Goal: Information Seeking & Learning: Learn about a topic

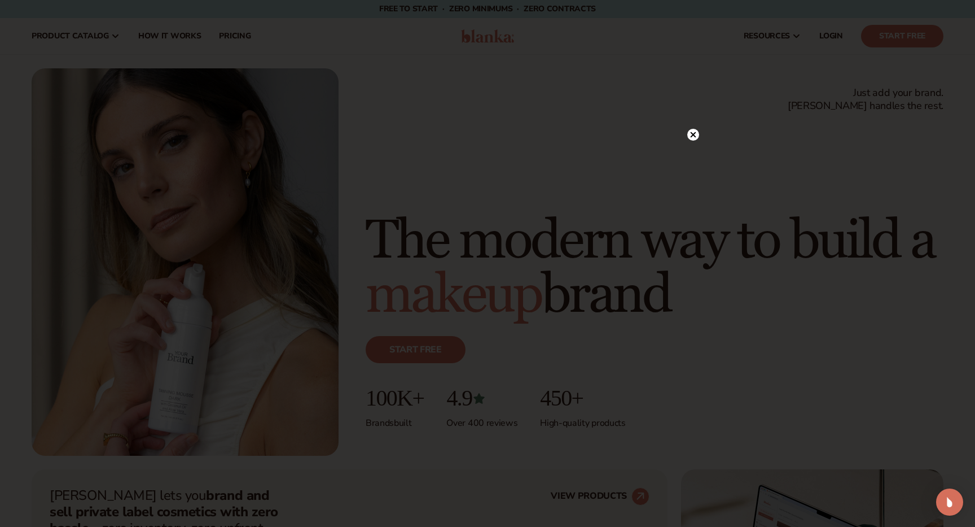
click at [693, 135] on icon at bounding box center [694, 135] width 6 height 6
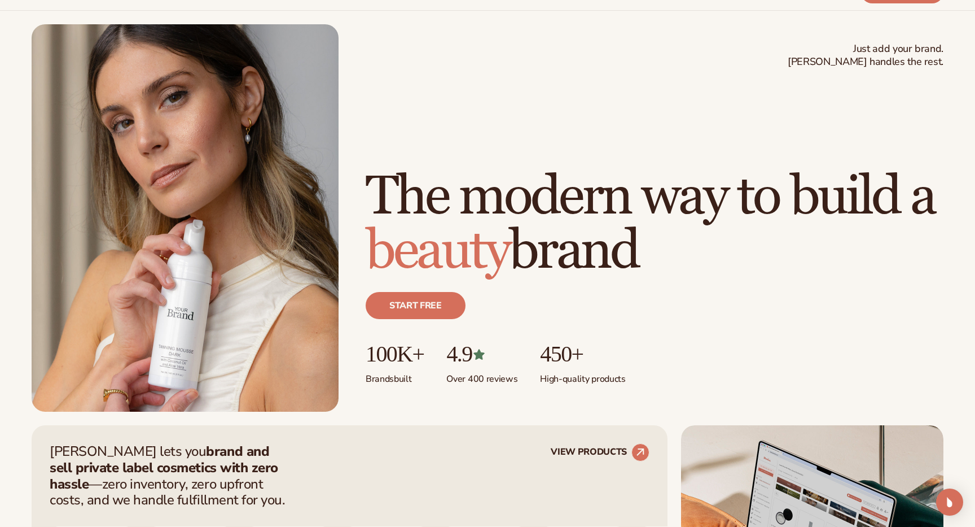
scroll to position [45, 0]
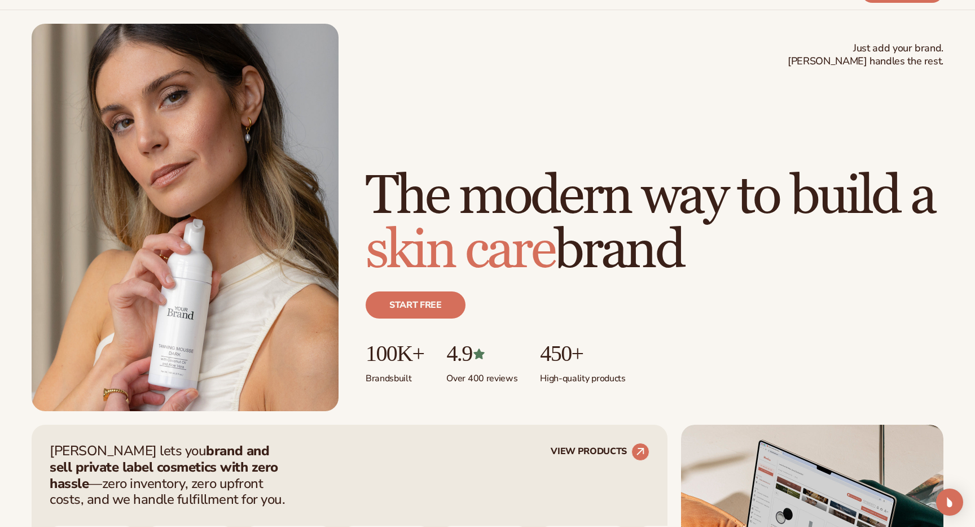
click at [405, 355] on p "100K+" at bounding box center [395, 353] width 58 height 25
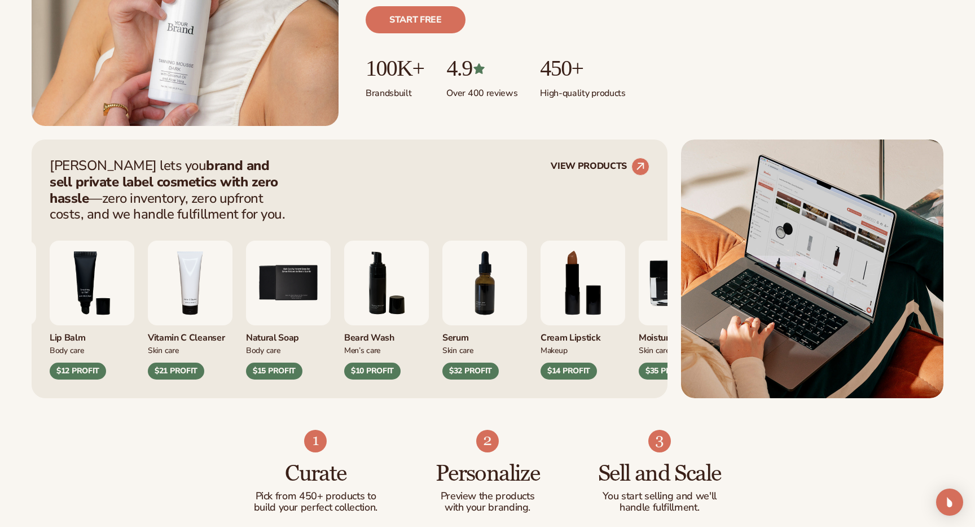
scroll to position [343, 0]
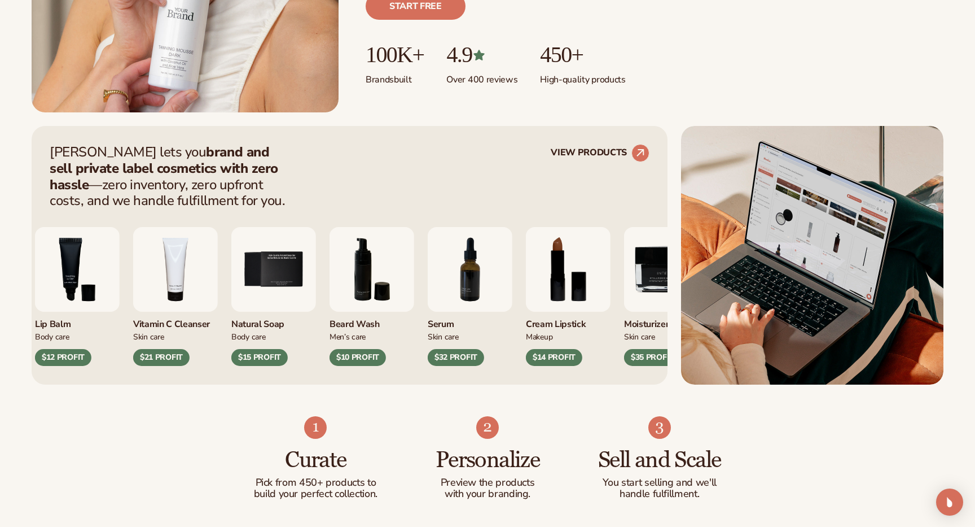
click at [370, 273] on img "6 / 9" at bounding box center [372, 269] width 85 height 85
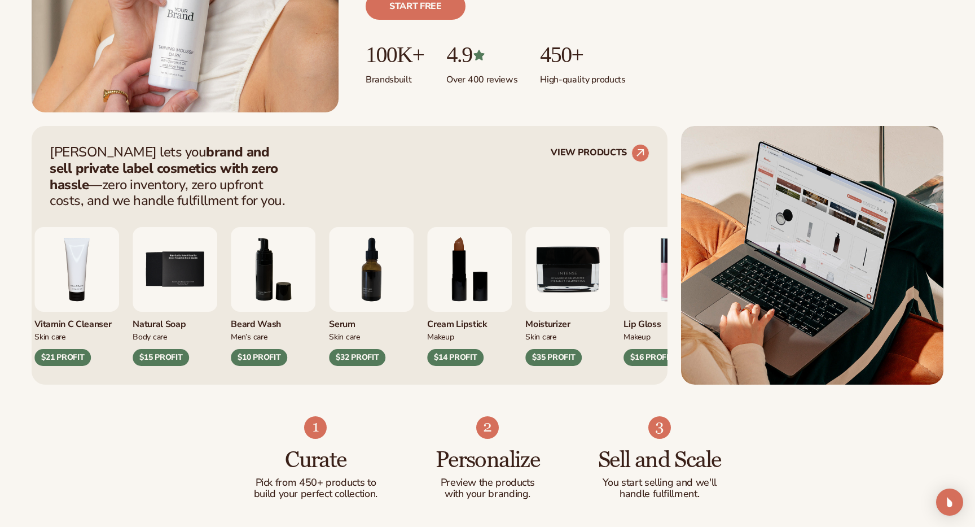
click at [526, 280] on img "9 / 9" at bounding box center [568, 269] width 85 height 85
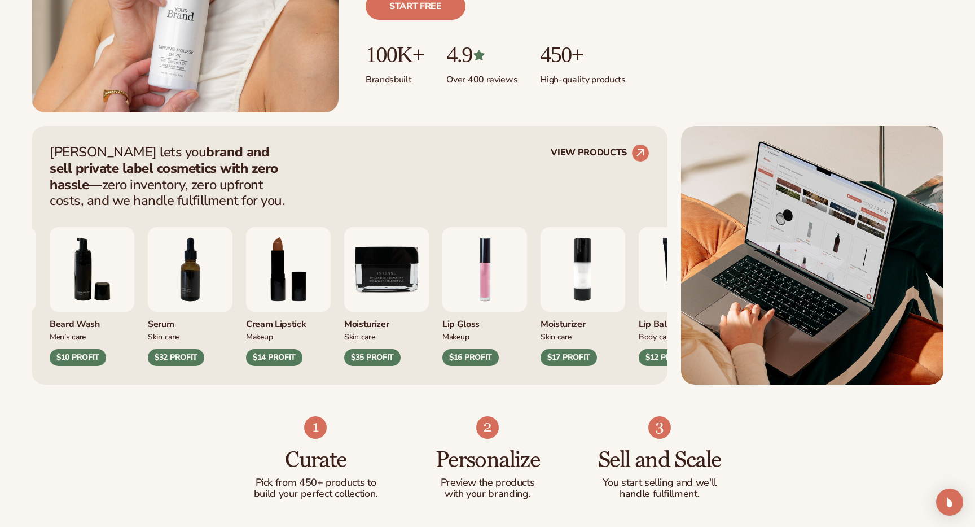
click at [233, 277] on img "7 / 9" at bounding box center [190, 269] width 85 height 85
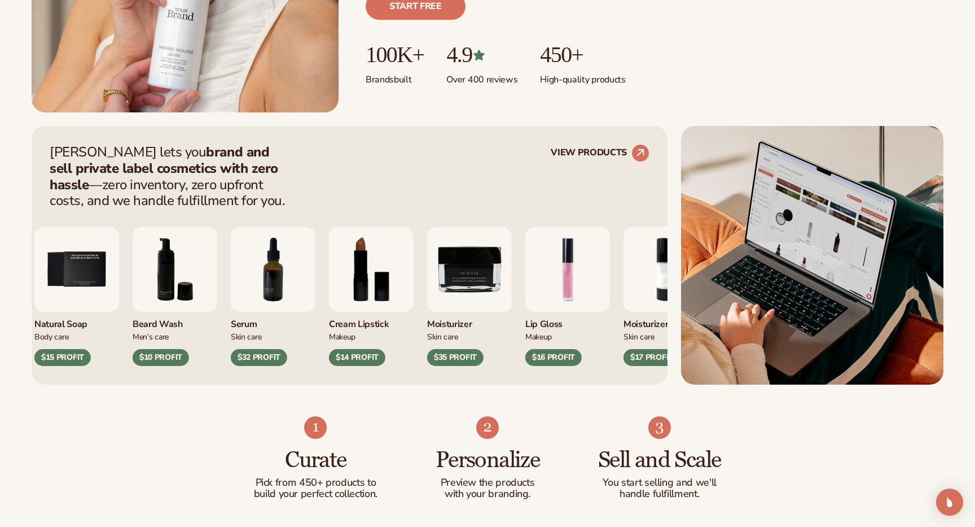
click at [264, 357] on div "$32 PROFIT" at bounding box center [259, 357] width 56 height 17
click at [275, 275] on img "7 / 9" at bounding box center [273, 269] width 85 height 85
click at [645, 144] on link "VIEW PRODUCTS" at bounding box center [600, 153] width 99 height 18
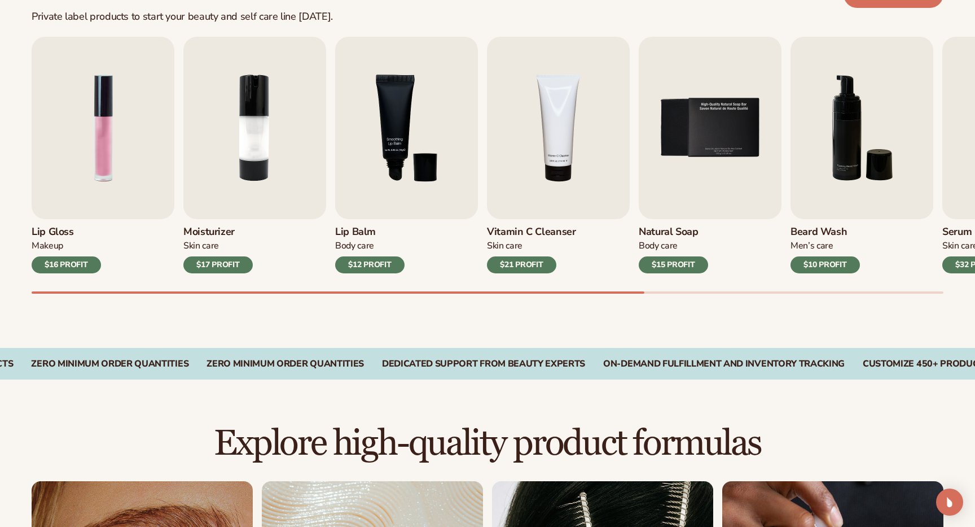
scroll to position [370, 0]
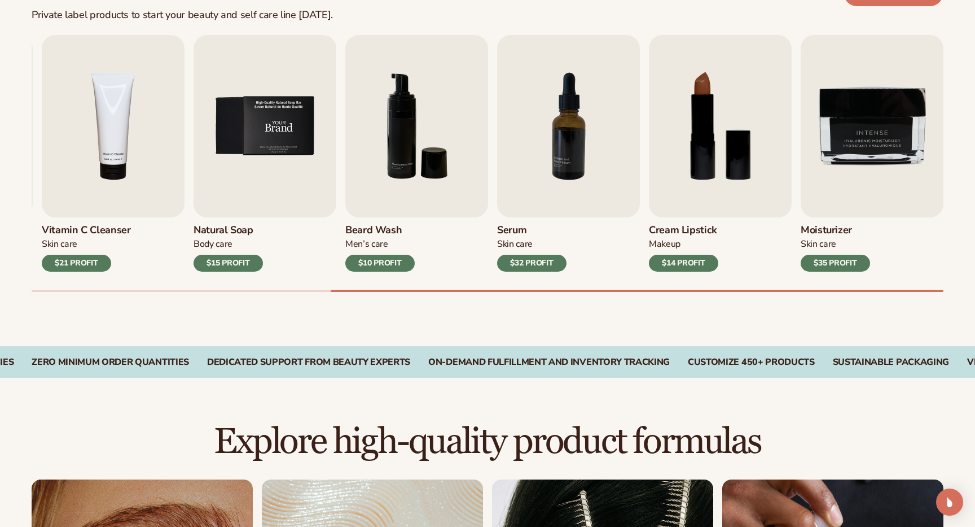
click at [311, 165] on img "5 / 9" at bounding box center [265, 126] width 143 height 182
click at [237, 231] on h3 "Natural Soap" at bounding box center [228, 230] width 69 height 12
click at [256, 156] on img "5 / 9" at bounding box center [265, 126] width 143 height 182
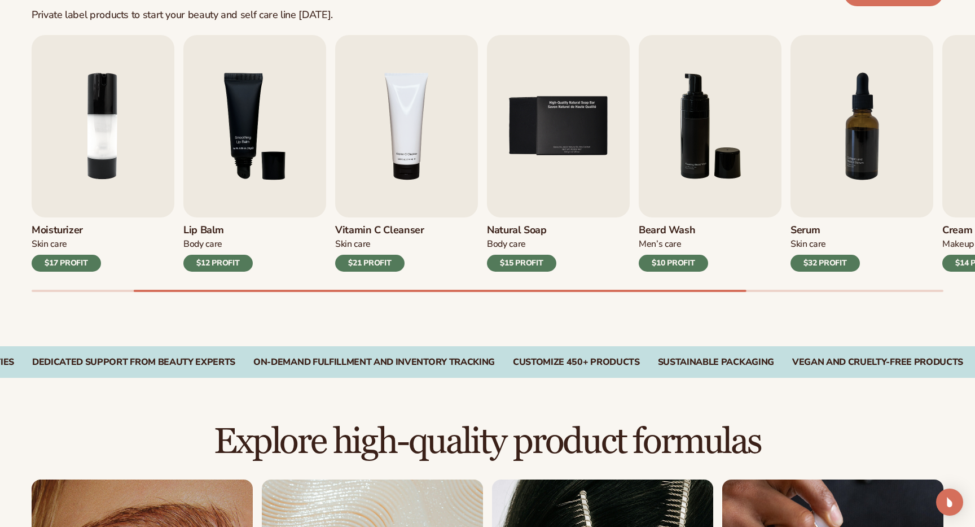
click at [517, 231] on h3 "Natural Soap" at bounding box center [521, 230] width 69 height 12
click at [590, 105] on img "5 / 9" at bounding box center [558, 126] width 143 height 182
click at [572, 124] on img "5 / 9" at bounding box center [558, 126] width 143 height 182
click at [556, 117] on img "5 / 9" at bounding box center [558, 126] width 143 height 182
click at [554, 212] on img "5 / 9" at bounding box center [558, 126] width 143 height 182
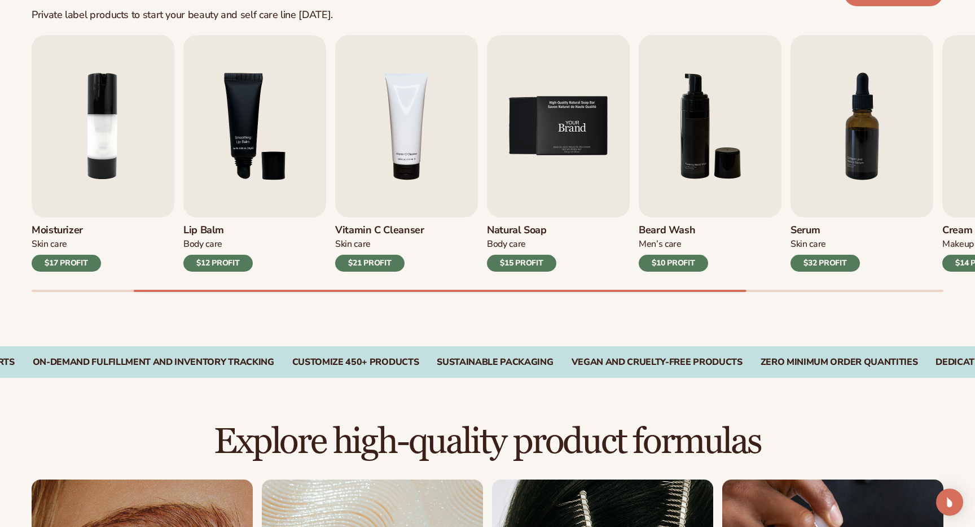
click at [571, 125] on img "5 / 9" at bounding box center [558, 126] width 143 height 182
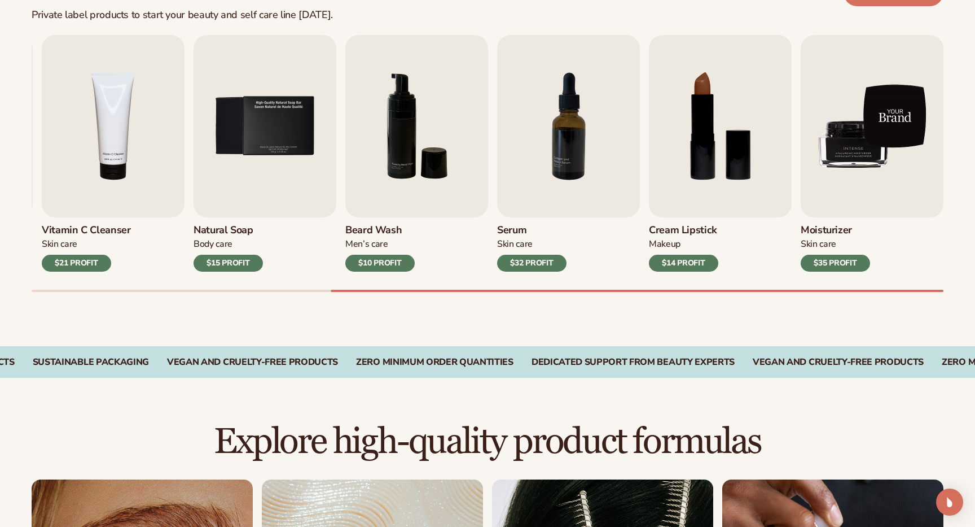
click at [876, 138] on img "9 / 9" at bounding box center [872, 126] width 143 height 182
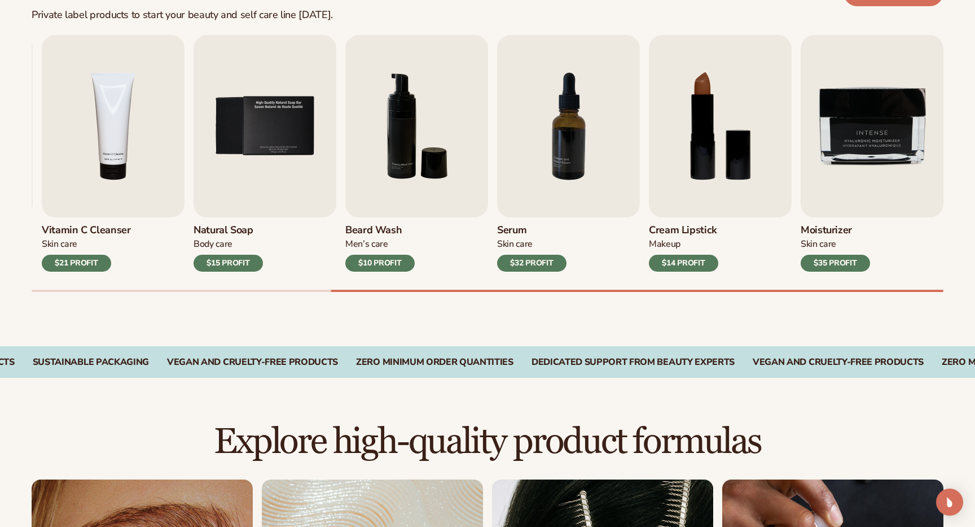
click at [838, 263] on div "$35 PROFIT" at bounding box center [835, 263] width 69 height 17
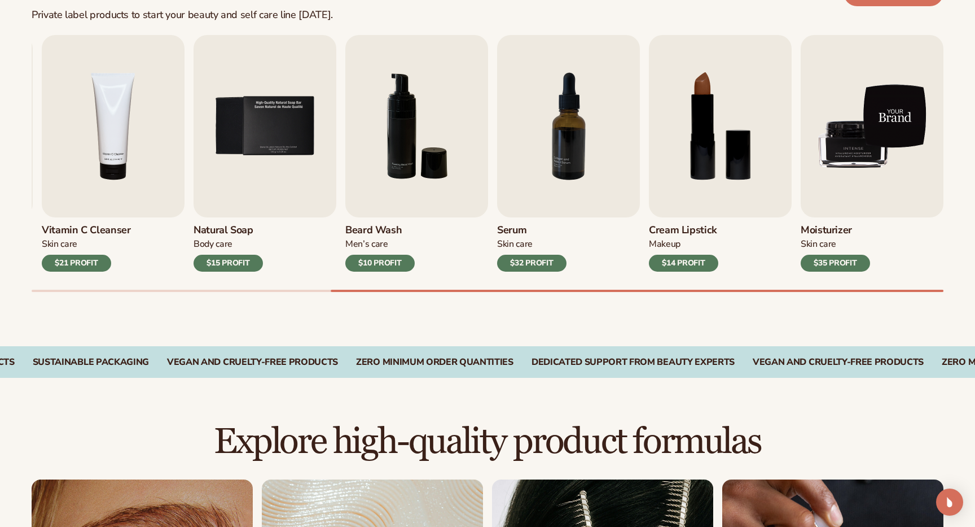
click at [862, 135] on img "9 / 9" at bounding box center [872, 126] width 143 height 182
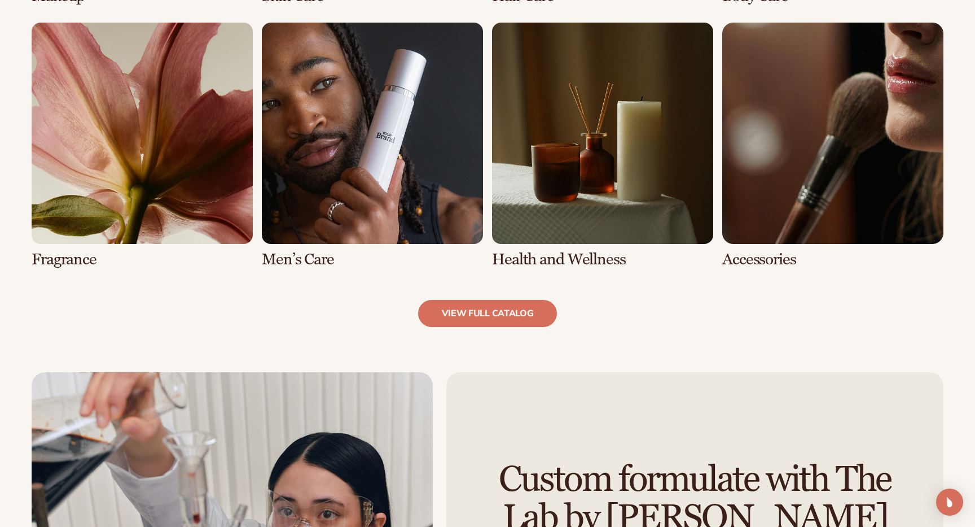
scroll to position [1099, 0]
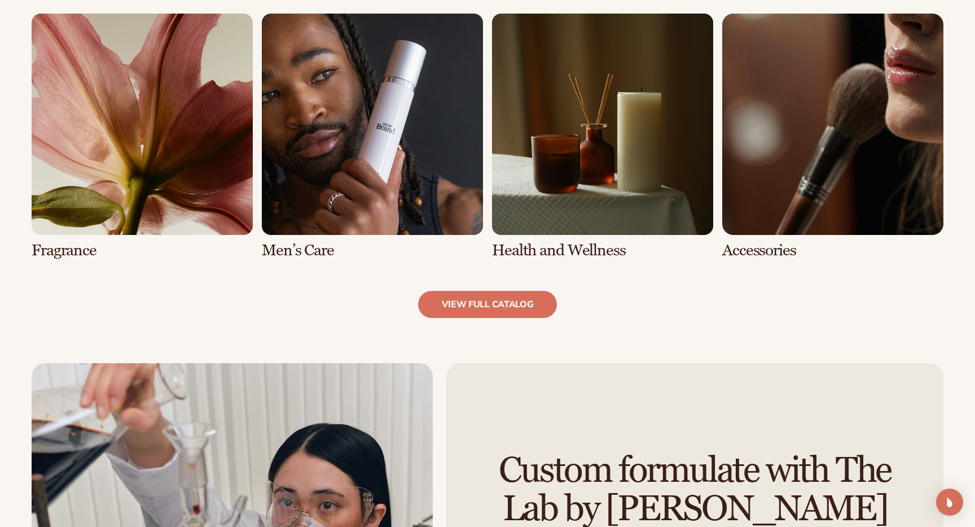
click at [458, 173] on link "6 / 8" at bounding box center [372, 137] width 221 height 246
click at [300, 253] on link "6 / 8" at bounding box center [372, 137] width 221 height 246
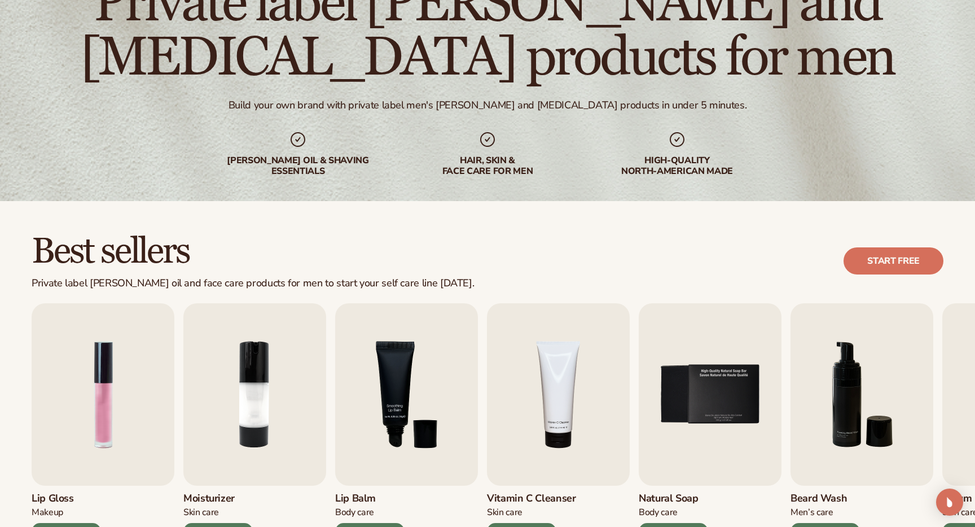
scroll to position [208, 0]
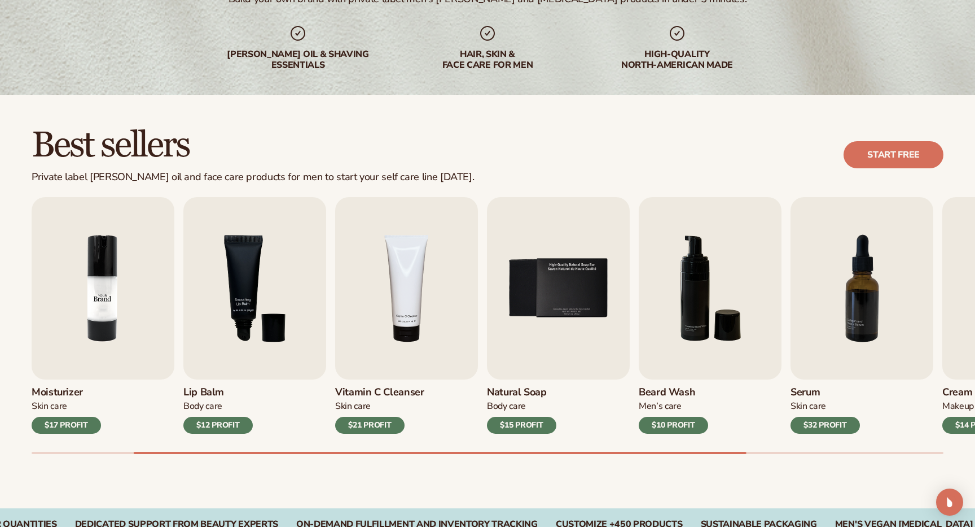
click at [118, 320] on img "2 / 9" at bounding box center [103, 288] width 143 height 182
click at [96, 305] on img "2 / 9" at bounding box center [103, 288] width 143 height 182
click at [103, 305] on img "2 / 9" at bounding box center [103, 288] width 143 height 182
click at [99, 287] on img "2 / 9" at bounding box center [103, 288] width 143 height 182
click at [120, 283] on img "2 / 9" at bounding box center [103, 288] width 143 height 182
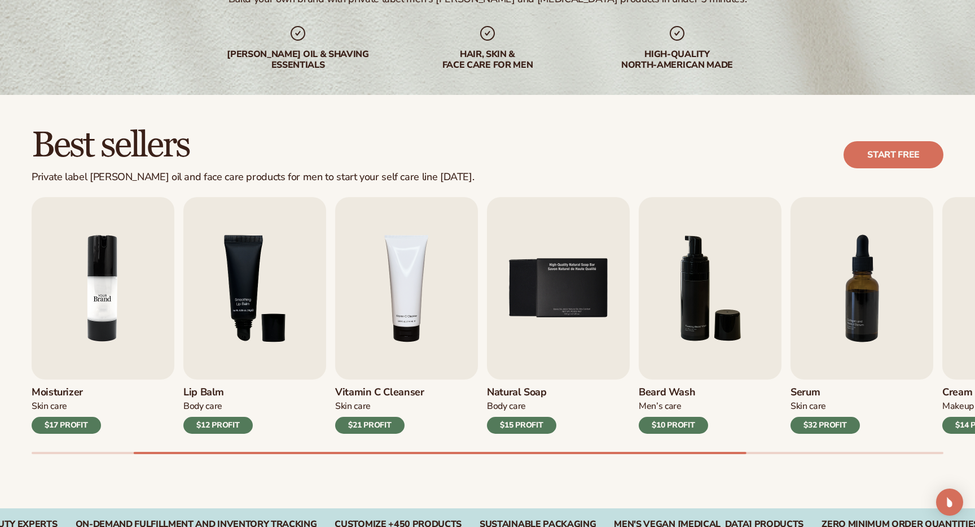
click at [103, 290] on img "2 / 9" at bounding box center [103, 288] width 143 height 182
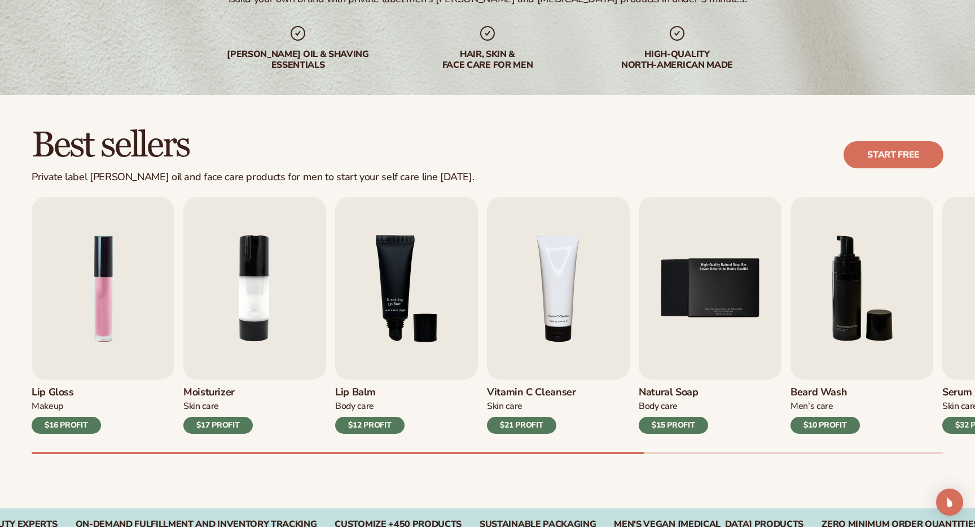
click at [121, 452] on div at bounding box center [488, 453] width 912 height 2
click at [254, 271] on img "2 / 9" at bounding box center [254, 288] width 143 height 182
click at [251, 294] on img "2 / 9" at bounding box center [254, 288] width 143 height 182
click at [251, 287] on img "2 / 9" at bounding box center [254, 288] width 143 height 182
click at [356, 129] on h2 "Best sellers" at bounding box center [253, 145] width 443 height 38
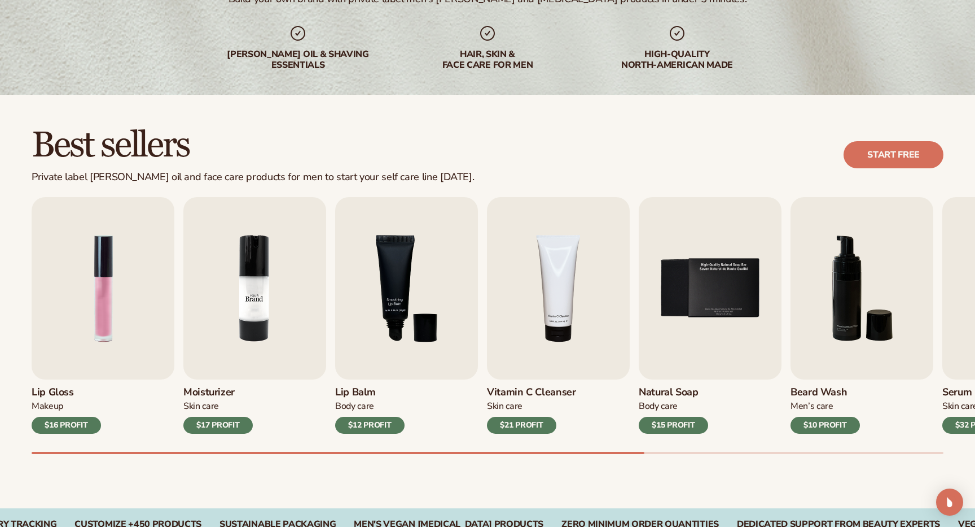
click at [253, 294] on img "2 / 9" at bounding box center [254, 288] width 143 height 182
click at [256, 288] on img "2 / 9" at bounding box center [254, 288] width 143 height 182
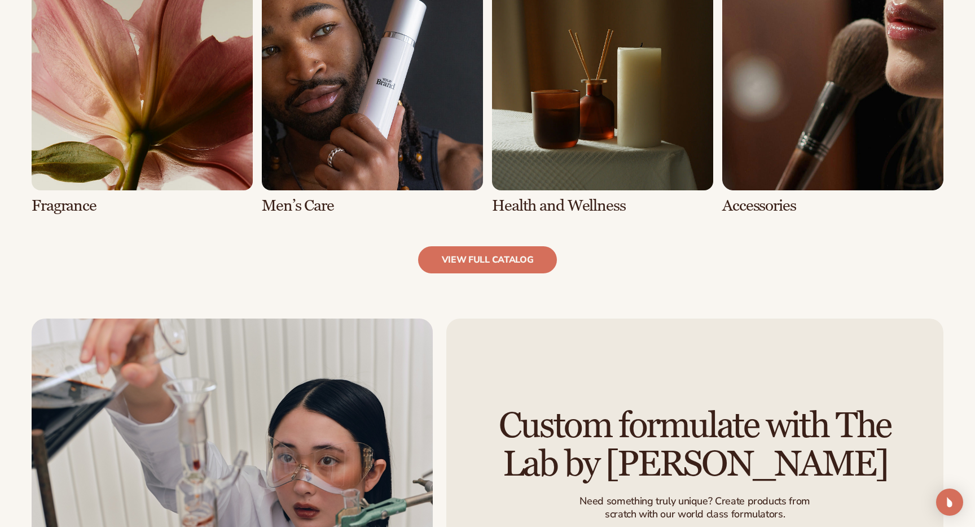
scroll to position [1166, 0]
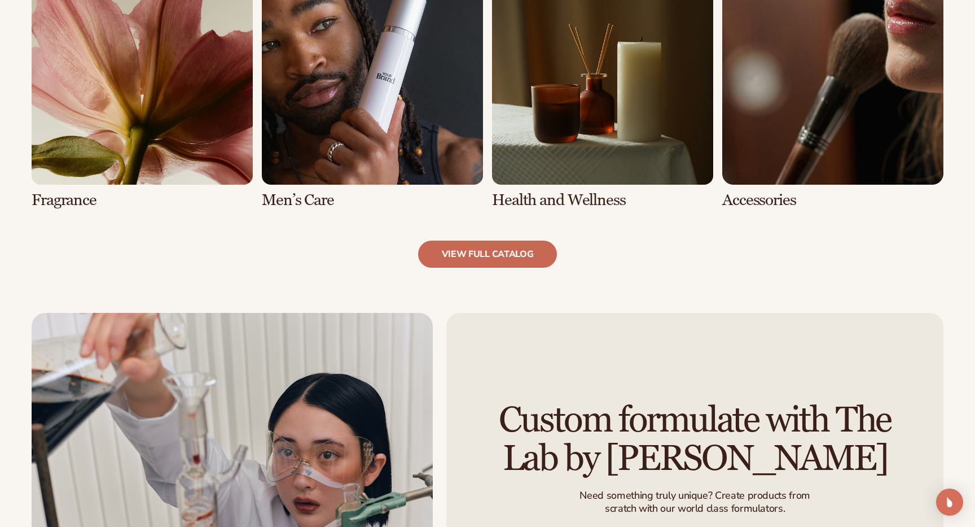
click at [524, 264] on link "view full catalog" at bounding box center [487, 253] width 139 height 27
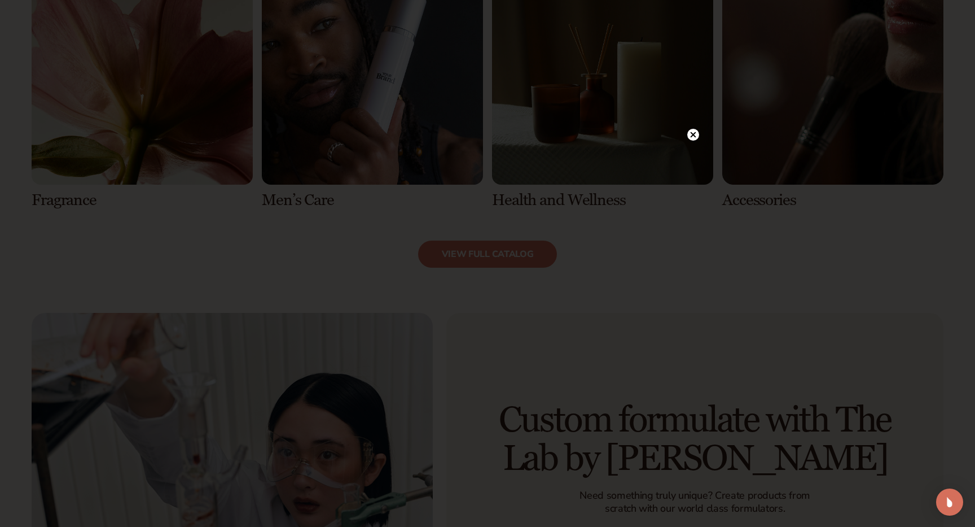
click at [697, 133] on circle at bounding box center [694, 135] width 12 height 12
